Goal: Task Accomplishment & Management: Use online tool/utility

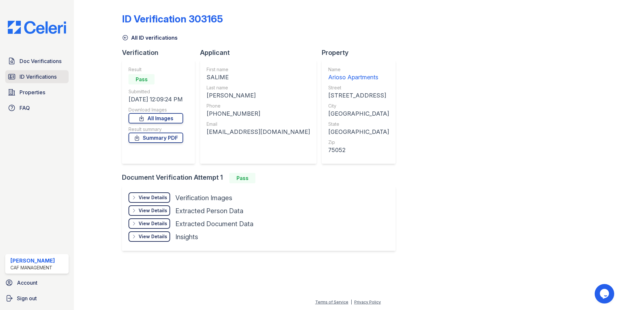
click at [45, 74] on span "ID Verifications" at bounding box center [38, 77] width 37 height 8
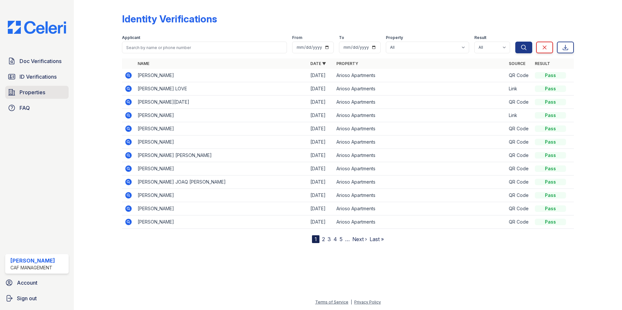
click at [18, 96] on link "Properties" at bounding box center [36, 92] width 63 height 13
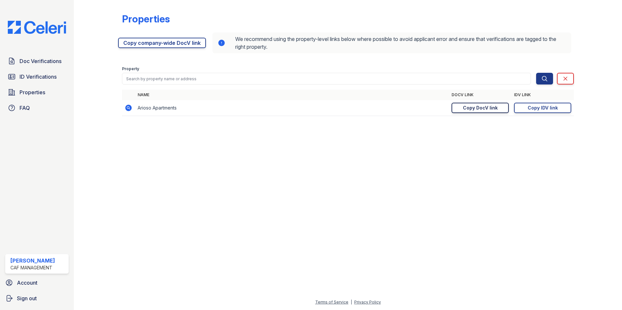
click at [505, 107] on link "Copy DocV link Copy link" at bounding box center [479, 108] width 57 height 10
click at [534, 110] on div "Copy IDV link" at bounding box center [542, 108] width 30 height 7
